Goal: Register for event/course

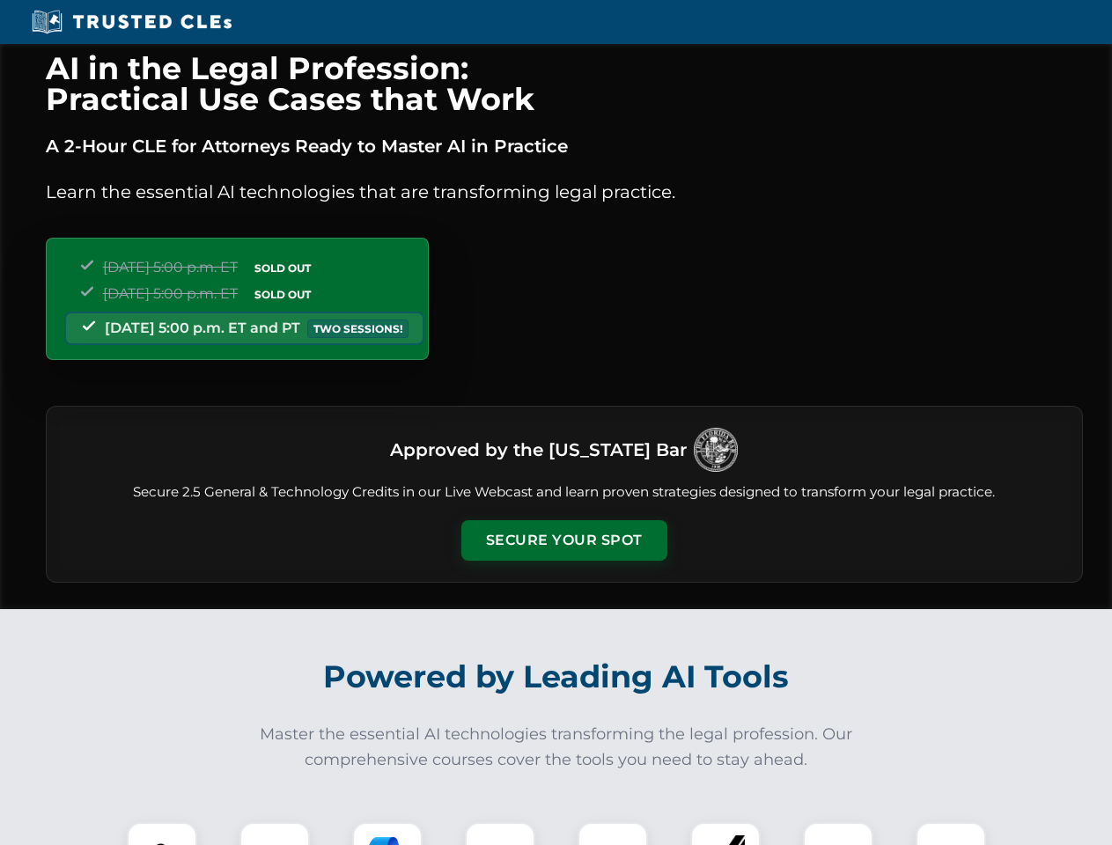
click at [563, 540] on button "Secure Your Spot" at bounding box center [564, 540] width 206 height 40
click at [162, 834] on img at bounding box center [161, 857] width 51 height 51
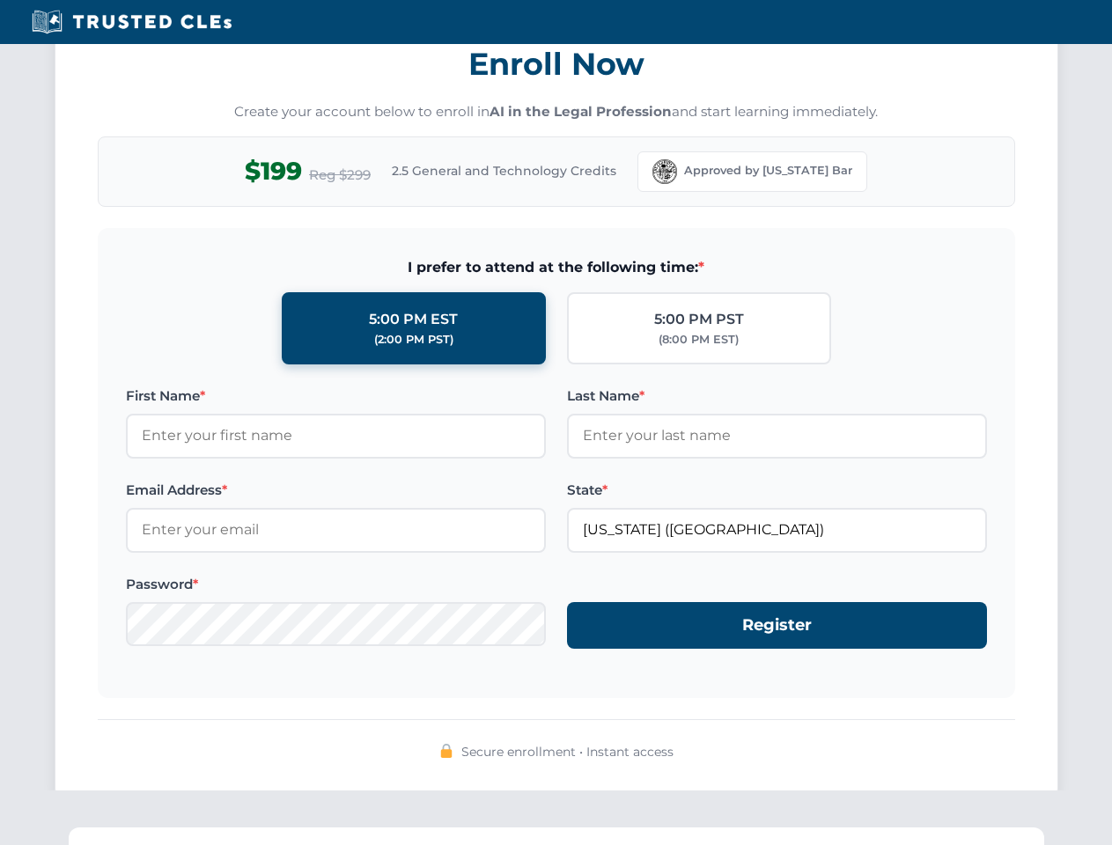
scroll to position [1728, 0]
